Goal: Use online tool/utility: Utilize a website feature to perform a specific function

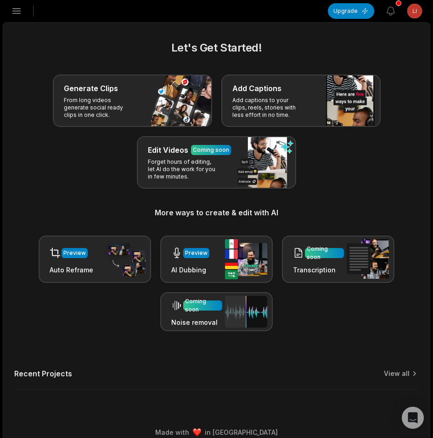
click at [17, 7] on icon "button" at bounding box center [16, 11] width 11 height 11
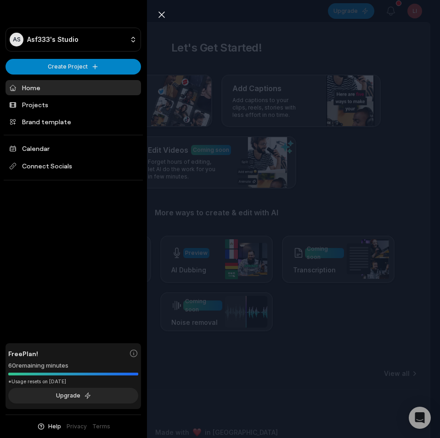
click at [161, 14] on icon "button" at bounding box center [162, 15] width 6 height 6
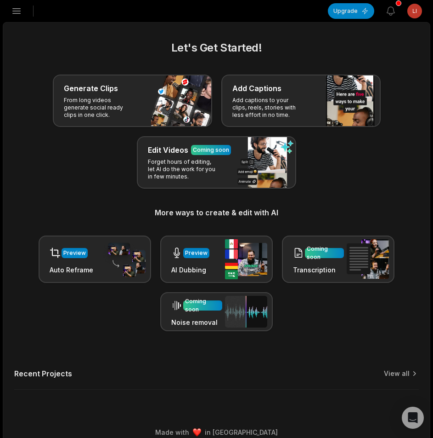
click at [19, 14] on icon "button" at bounding box center [17, 11] width 8 height 5
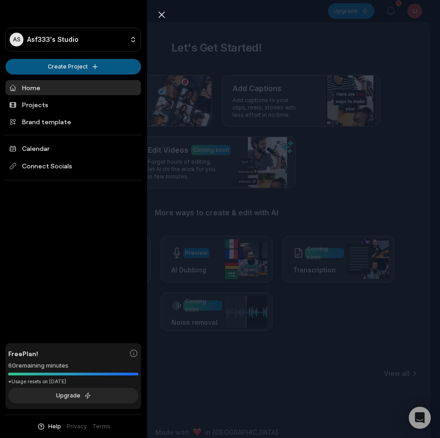
click at [26, 61] on html "AS Asf333's Studio Create Project Home Projects Brand template Calendar Connect…" at bounding box center [220, 219] width 440 height 438
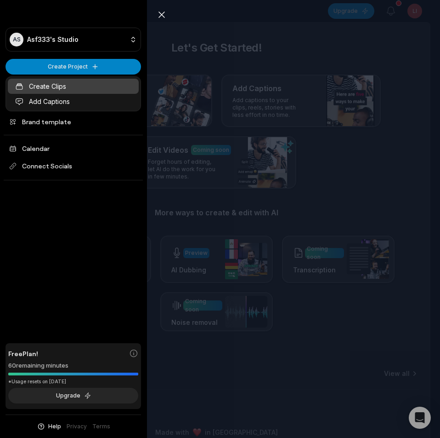
click at [32, 88] on link "Create Clips" at bounding box center [73, 86] width 131 height 15
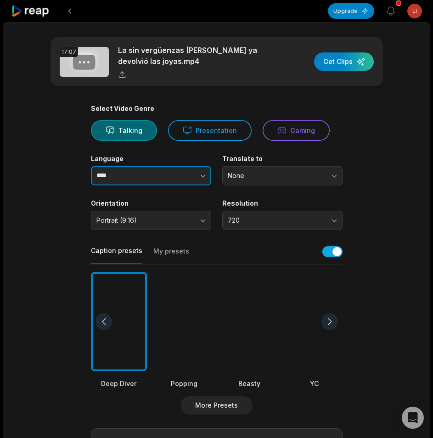
click at [189, 170] on button "button" at bounding box center [185, 175] width 52 height 19
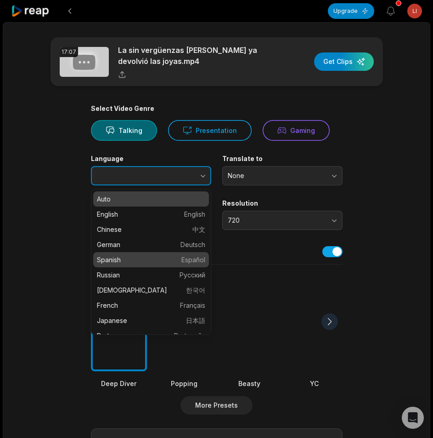
type input "*******"
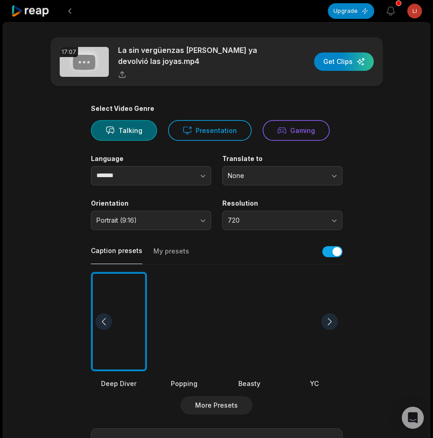
click at [190, 315] on div at bounding box center [184, 322] width 56 height 100
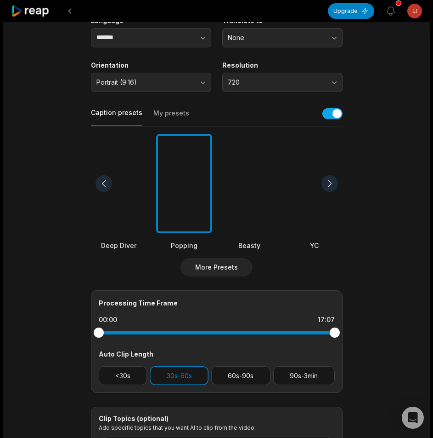
scroll to position [229, 0]
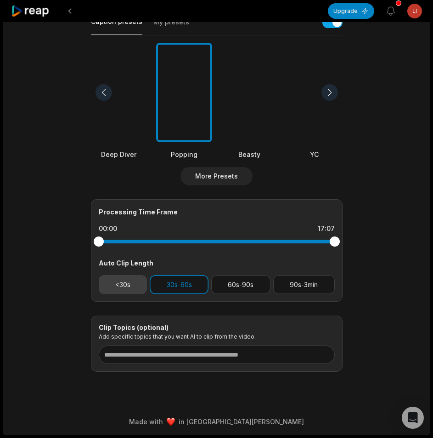
click at [124, 290] on button "<30s" at bounding box center [123, 284] width 49 height 19
click at [178, 290] on button "30s-60s" at bounding box center [179, 284] width 59 height 19
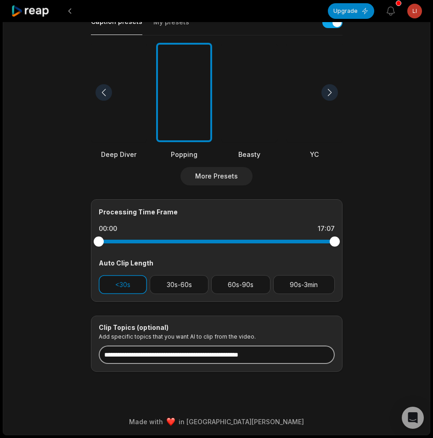
click at [179, 359] on input at bounding box center [217, 354] width 236 height 18
paste input "**********"
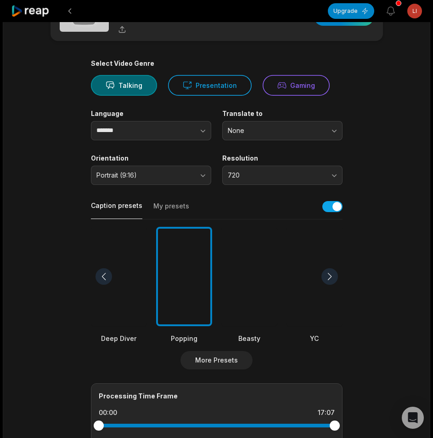
scroll to position [0, 0]
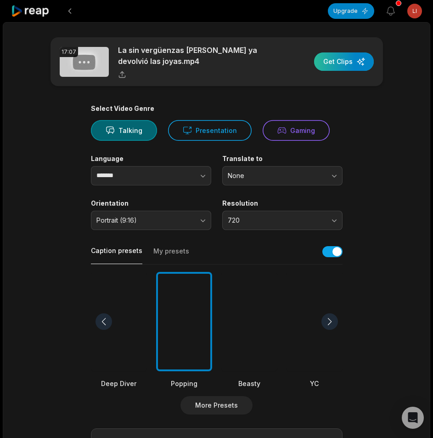
type input "**********"
click at [363, 57] on div "button" at bounding box center [344, 61] width 60 height 18
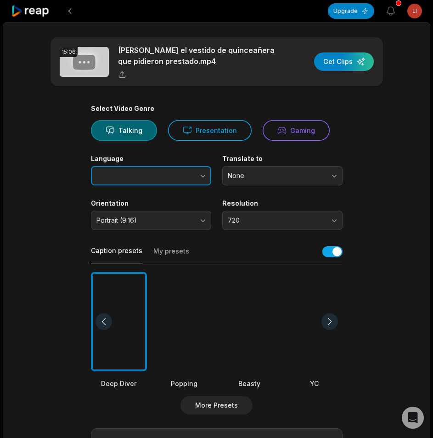
click at [203, 176] on icon "button" at bounding box center [203, 175] width 9 height 9
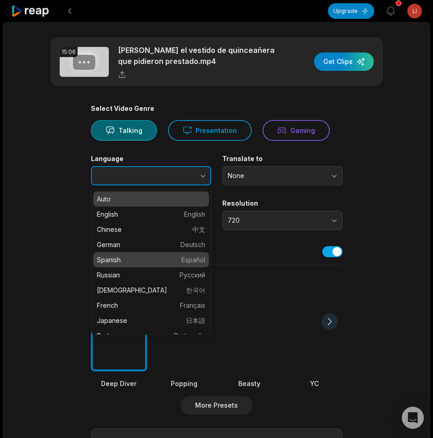
type input "*******"
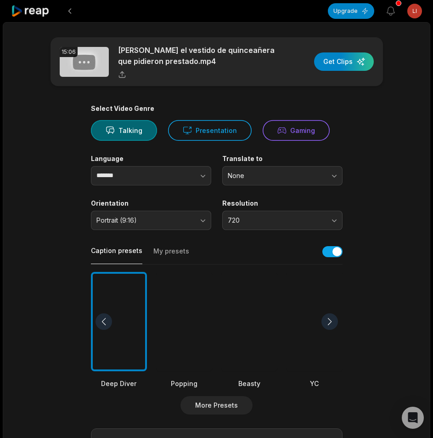
click at [171, 304] on div at bounding box center [184, 322] width 56 height 100
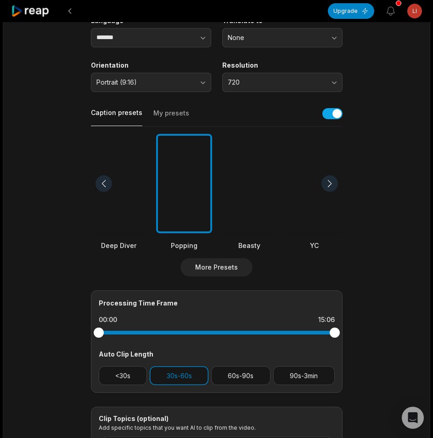
scroll to position [184, 0]
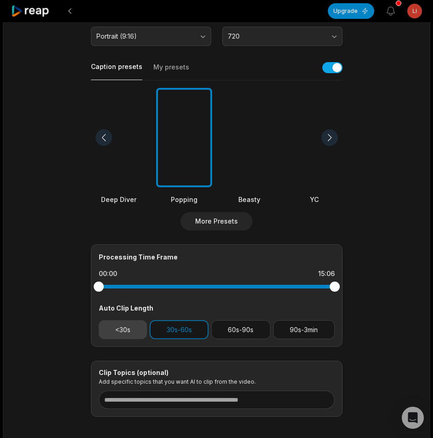
click at [125, 330] on button "<30s" at bounding box center [123, 329] width 49 height 19
drag, startPoint x: 165, startPoint y: 330, endPoint x: 171, endPoint y: 364, distance: 34.4
click at [165, 331] on button "30s-60s" at bounding box center [179, 329] width 59 height 19
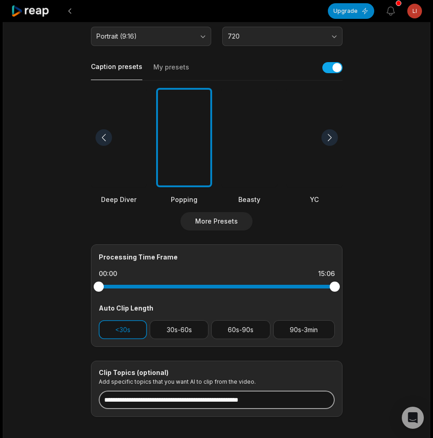
click at [175, 391] on input at bounding box center [217, 399] width 236 height 18
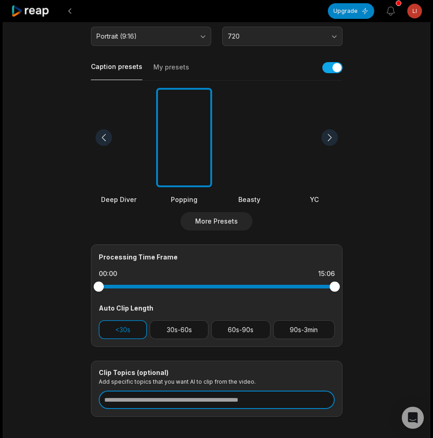
paste input "**********"
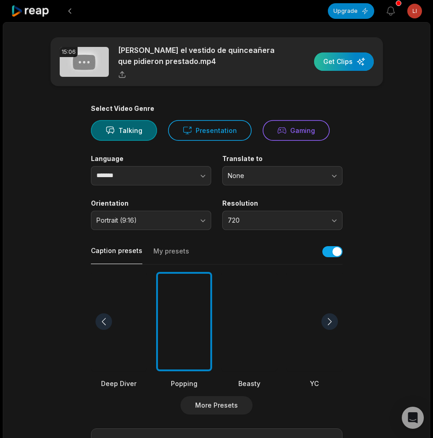
type input "**********"
click at [350, 64] on div "button" at bounding box center [344, 61] width 60 height 18
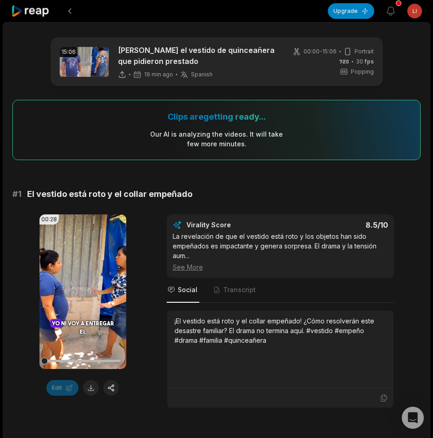
click at [32, 11] on icon at bounding box center [30, 11] width 39 height 12
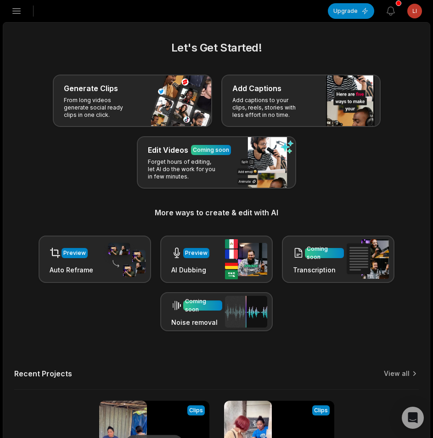
click at [18, 12] on icon "button" at bounding box center [16, 11] width 11 height 11
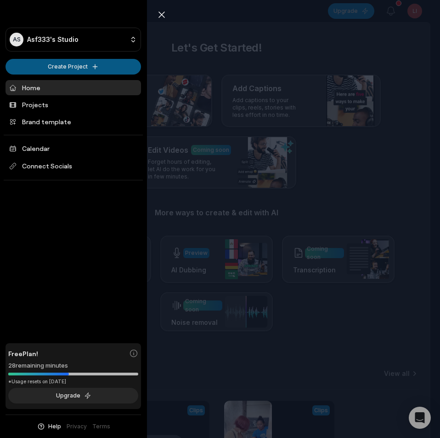
click at [46, 68] on html "AS Asf333's Studio Create Project Home Projects Brand template Calendar Connect…" at bounding box center [220, 219] width 440 height 438
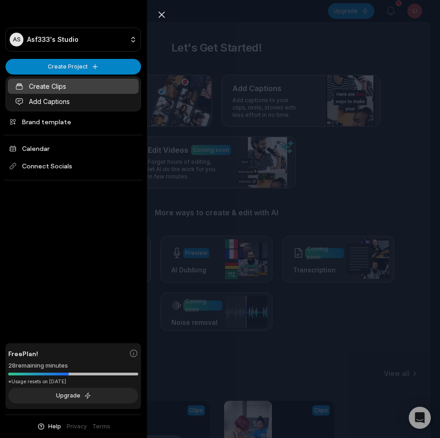
click at [51, 85] on link "Create Clips" at bounding box center [73, 86] width 131 height 15
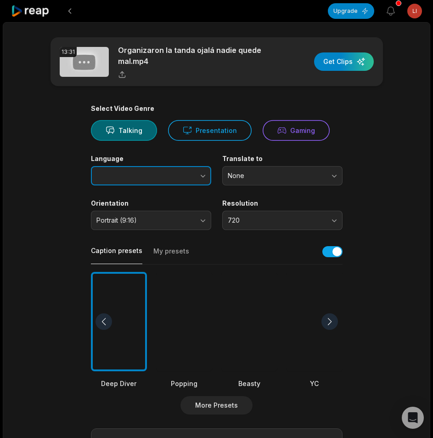
click at [185, 179] on button "button" at bounding box center [185, 175] width 52 height 19
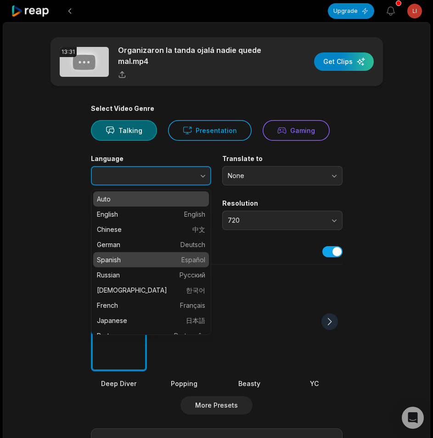
type input "*******"
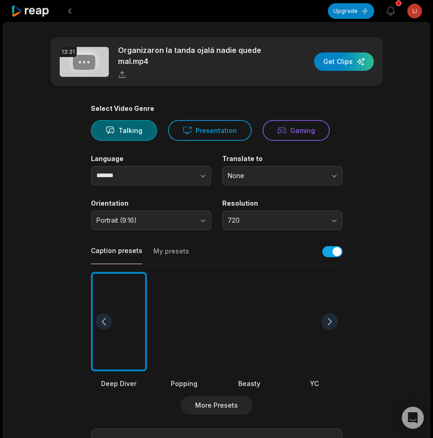
click at [185, 291] on div at bounding box center [184, 322] width 56 height 100
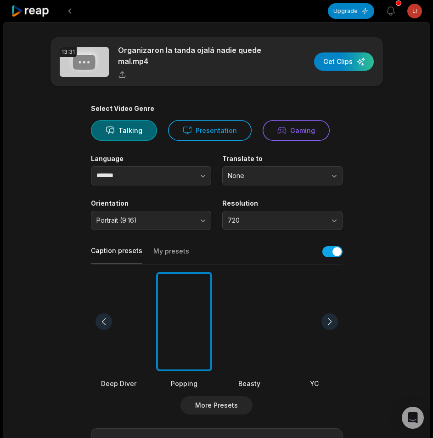
scroll to position [184, 0]
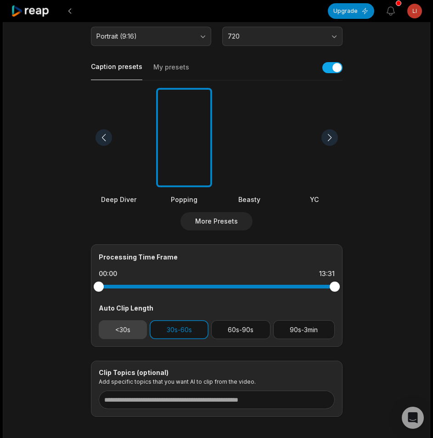
click at [142, 328] on button "<30s" at bounding box center [123, 329] width 49 height 19
click at [188, 331] on button "30s-60s" at bounding box center [179, 329] width 59 height 19
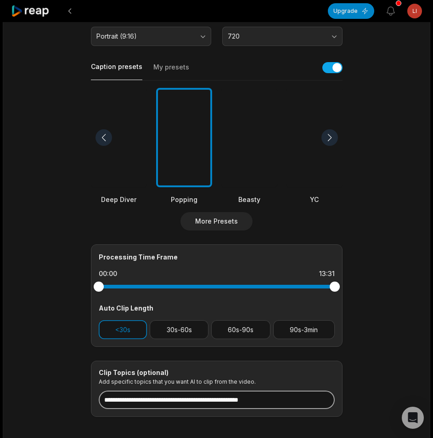
click at [182, 400] on input at bounding box center [217, 399] width 236 height 18
paste input "**********"
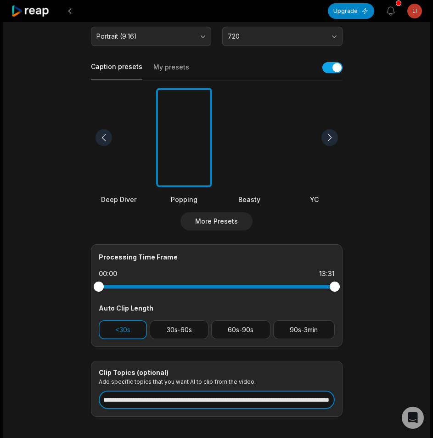
scroll to position [0, 0]
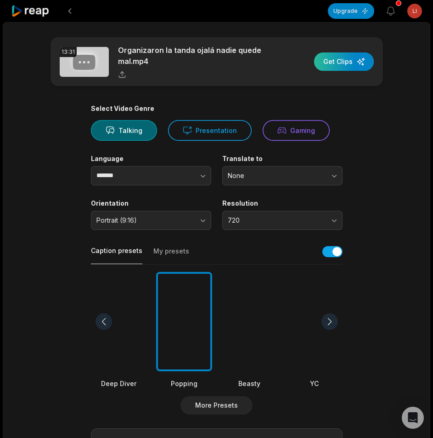
type input "**********"
click at [345, 69] on div "button" at bounding box center [344, 61] width 60 height 18
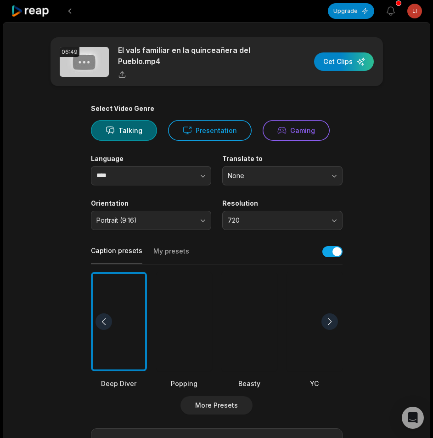
click at [185, 297] on div at bounding box center [184, 322] width 56 height 100
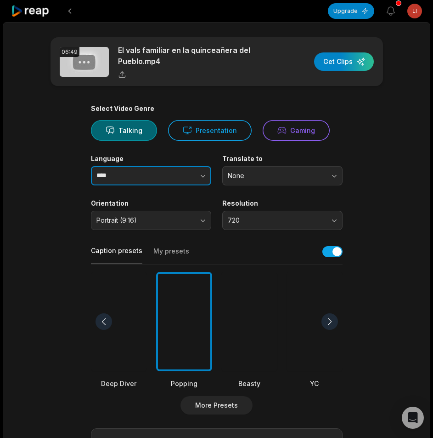
click at [195, 174] on button "button" at bounding box center [185, 175] width 52 height 19
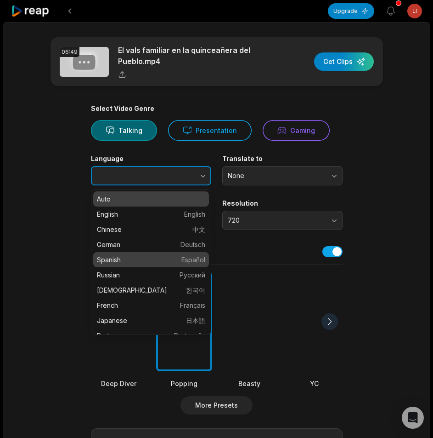
type input "*******"
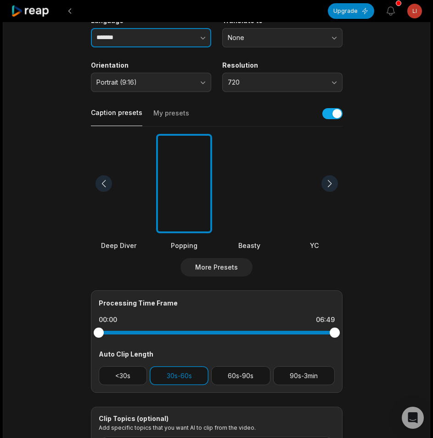
scroll to position [229, 0]
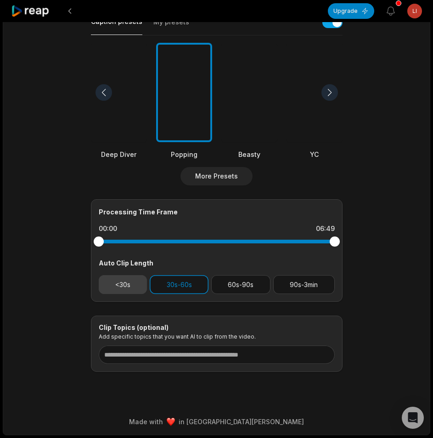
click at [127, 281] on button "<30s" at bounding box center [123, 284] width 49 height 19
click at [187, 285] on button "30s-60s" at bounding box center [179, 284] width 59 height 19
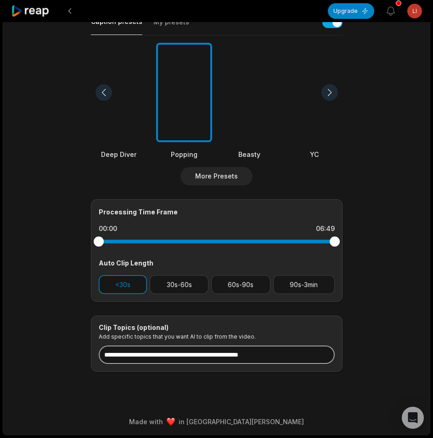
click at [151, 358] on input at bounding box center [217, 354] width 236 height 18
paste input "**********"
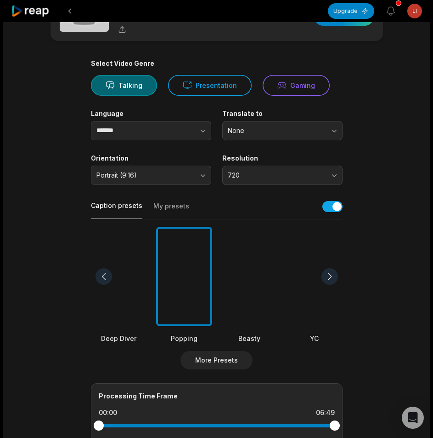
scroll to position [0, 0]
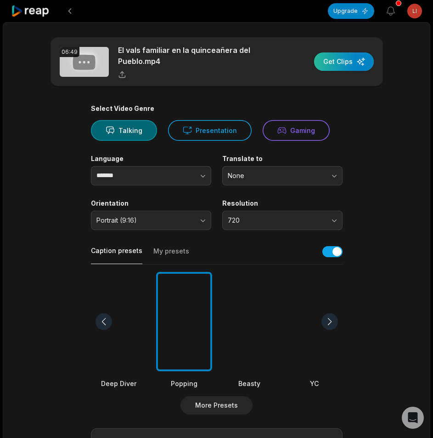
type input "**********"
click at [330, 59] on div "button" at bounding box center [344, 61] width 60 height 18
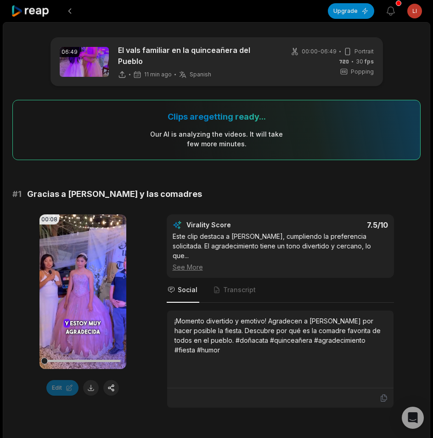
click at [37, 15] on icon at bounding box center [30, 11] width 39 height 12
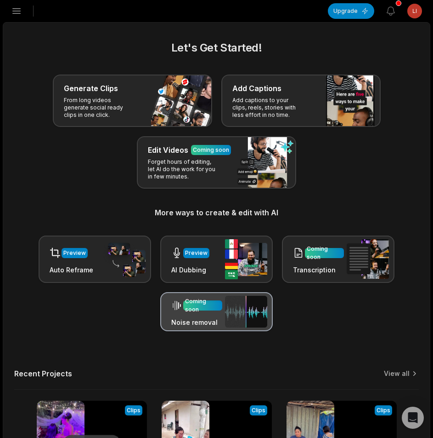
scroll to position [184, 0]
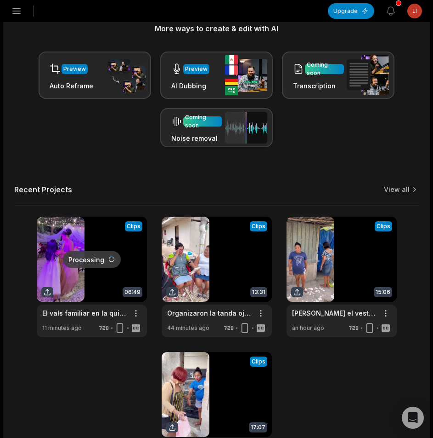
click at [16, 16] on icon "button" at bounding box center [16, 11] width 11 height 11
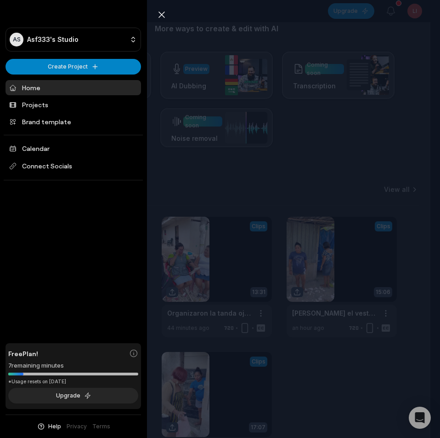
click at [166, 18] on icon "button" at bounding box center [161, 14] width 11 height 11
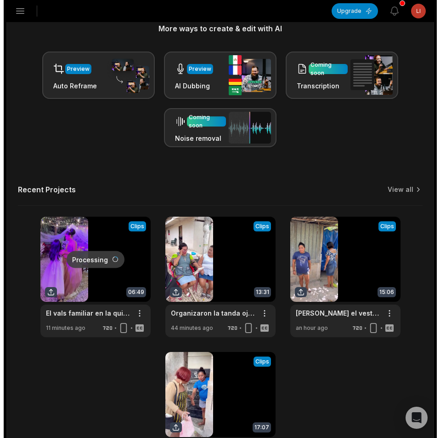
scroll to position [266, 0]
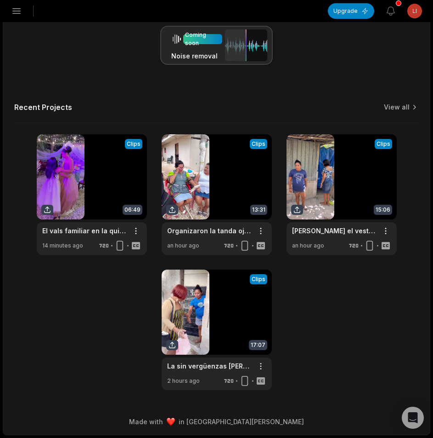
click at [15, 12] on icon "button" at bounding box center [16, 11] width 11 height 11
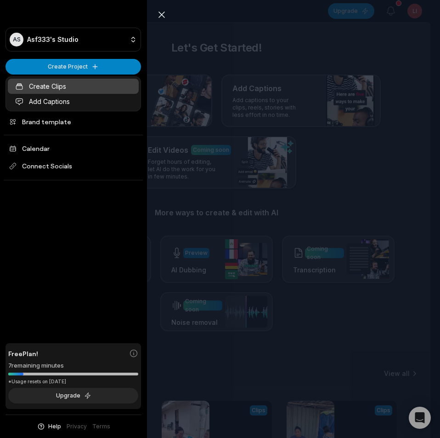
click at [68, 84] on link "Create Clips" at bounding box center [73, 86] width 131 height 15
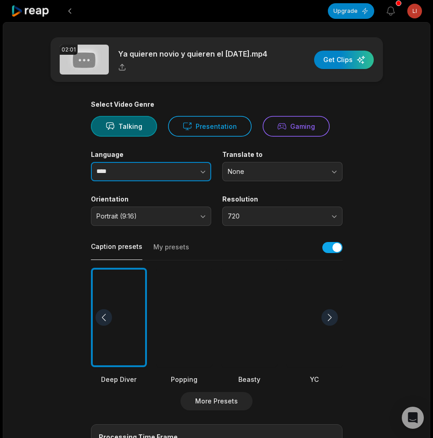
click at [195, 174] on button "button" at bounding box center [185, 171] width 52 height 19
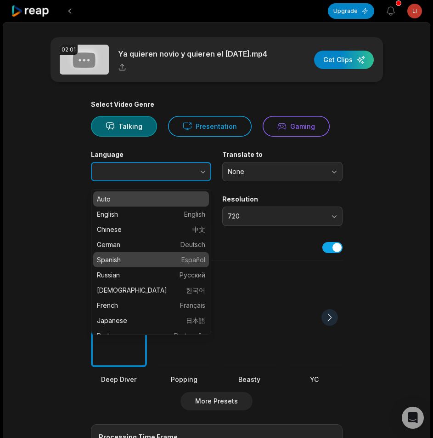
type input "*******"
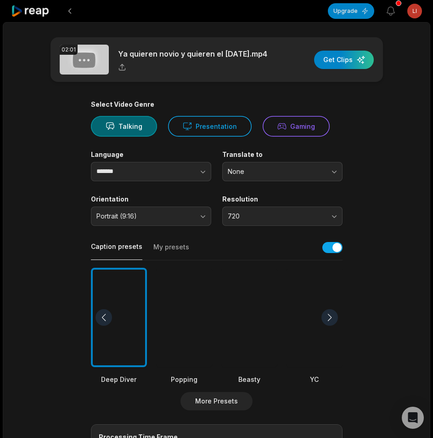
click at [179, 301] on div at bounding box center [184, 317] width 56 height 100
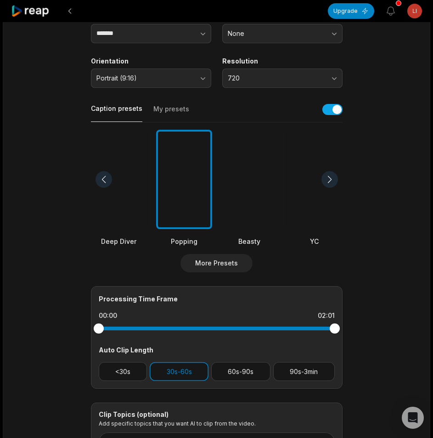
scroll to position [229, 0]
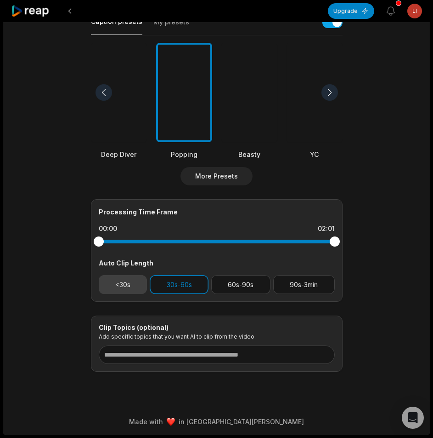
click at [133, 282] on button "<30s" at bounding box center [123, 284] width 49 height 19
click at [180, 282] on button "30s-60s" at bounding box center [179, 284] width 59 height 19
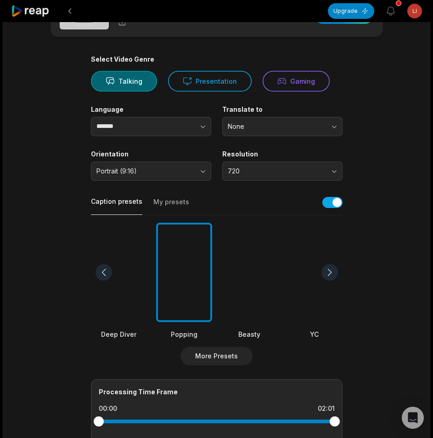
scroll to position [0, 0]
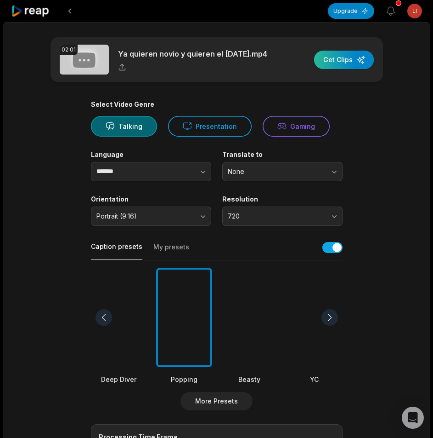
click at [329, 67] on div "button" at bounding box center [344, 60] width 60 height 18
